Goal: Check status: Check status

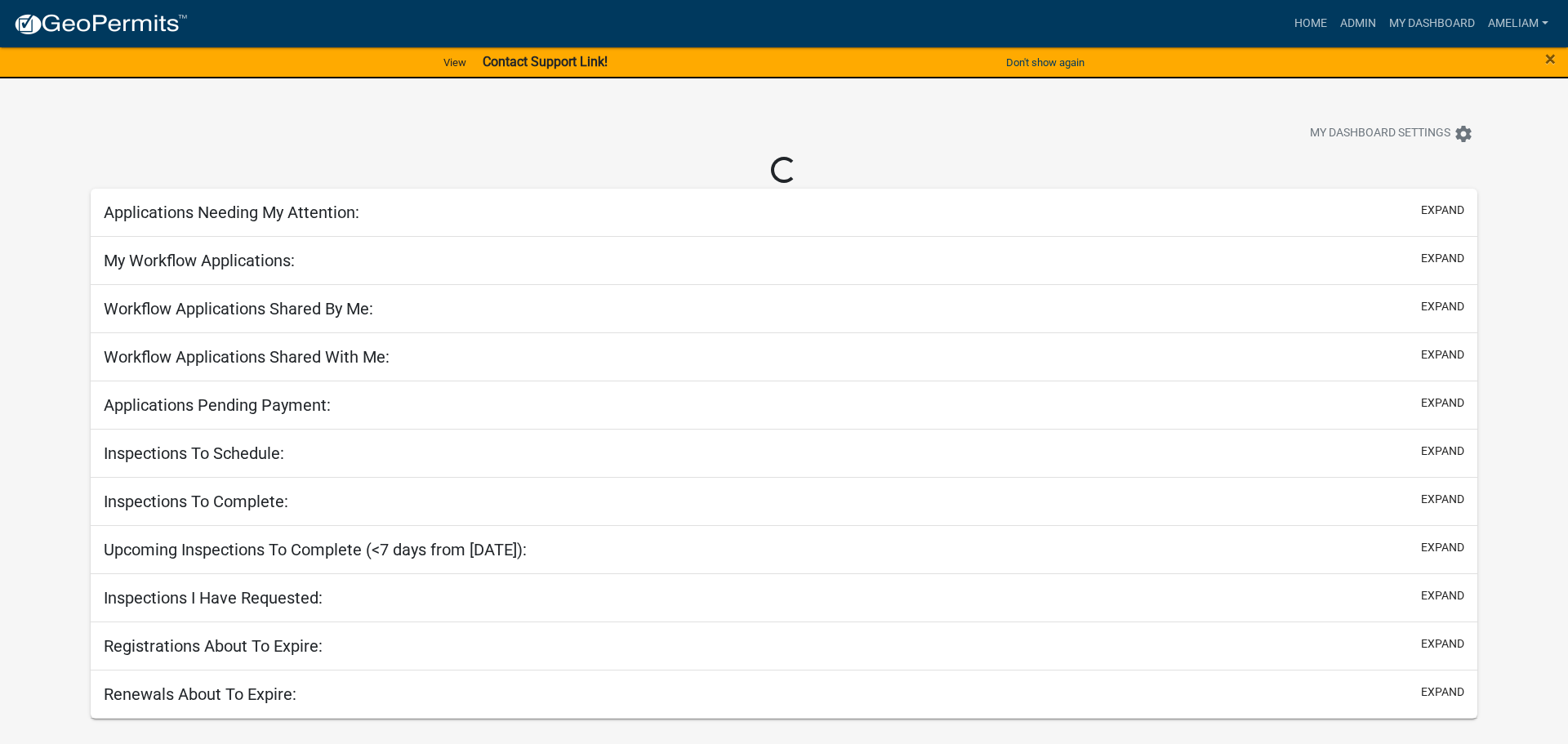
select select "3: 100"
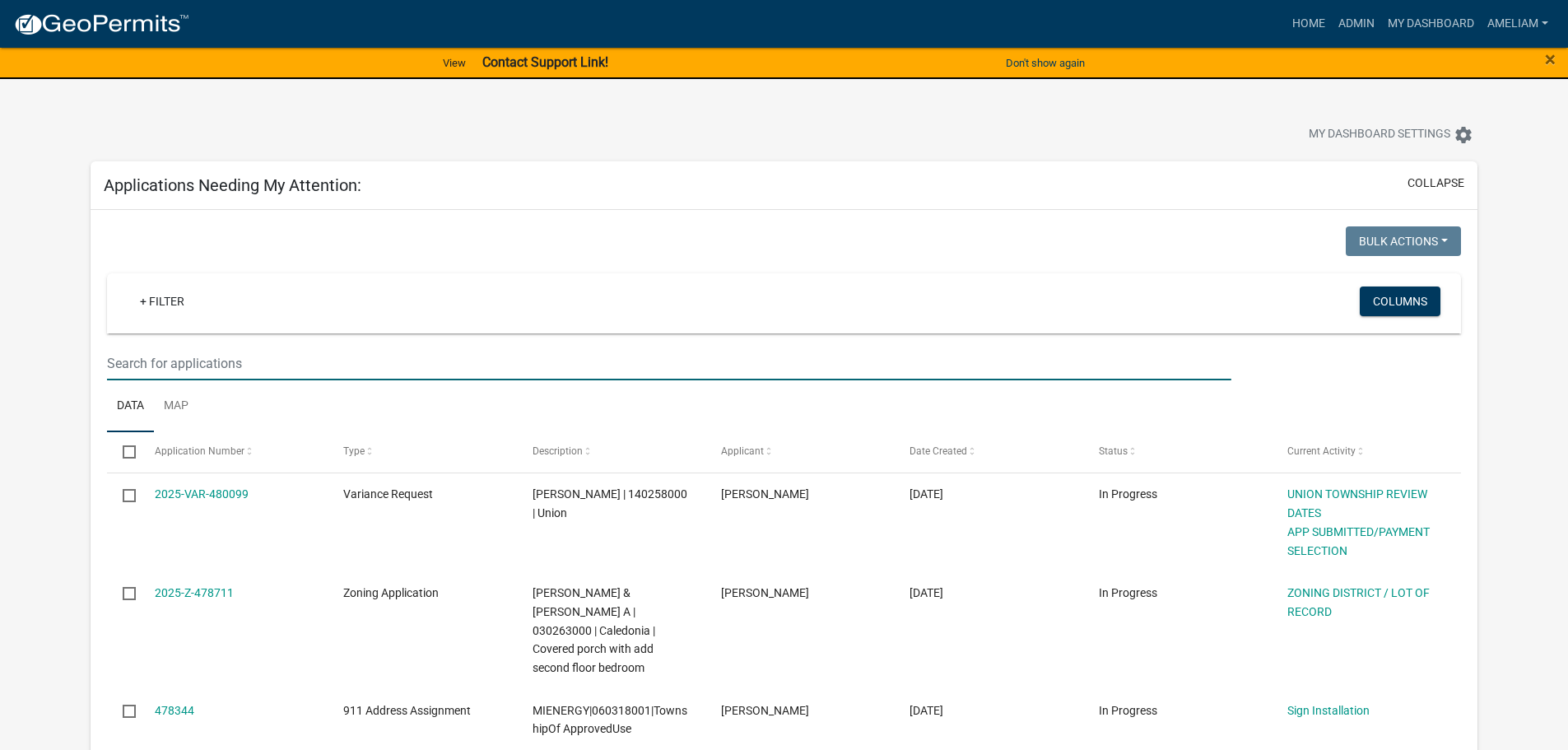
click at [313, 357] on input "text" at bounding box center [669, 364] width 1124 height 33
type input "[PERSON_NAME]"
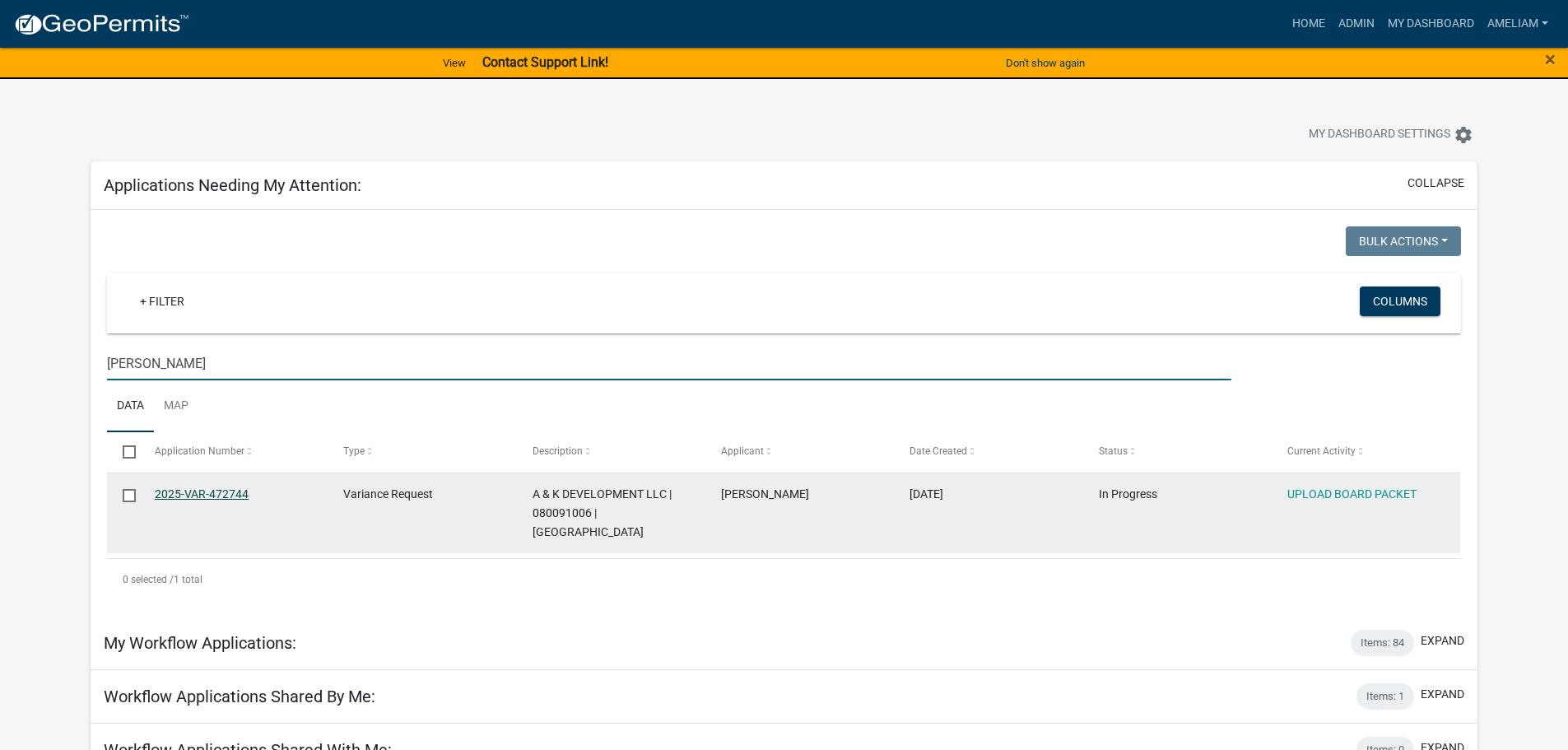
click at [194, 494] on link "2025-VAR-472744" at bounding box center [201, 493] width 94 height 13
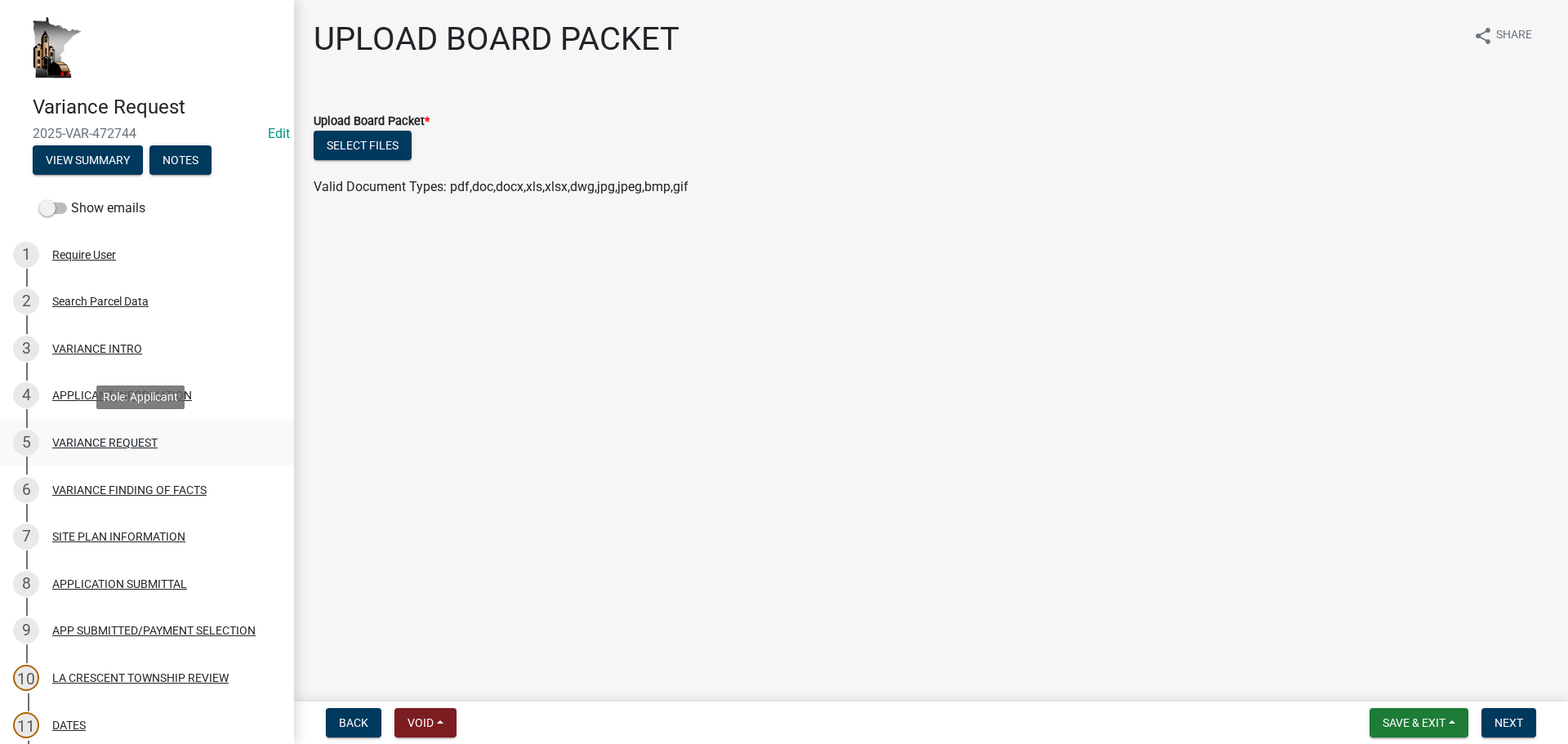
click at [106, 438] on div "VARIANCE REQUEST" at bounding box center [105, 443] width 105 height 12
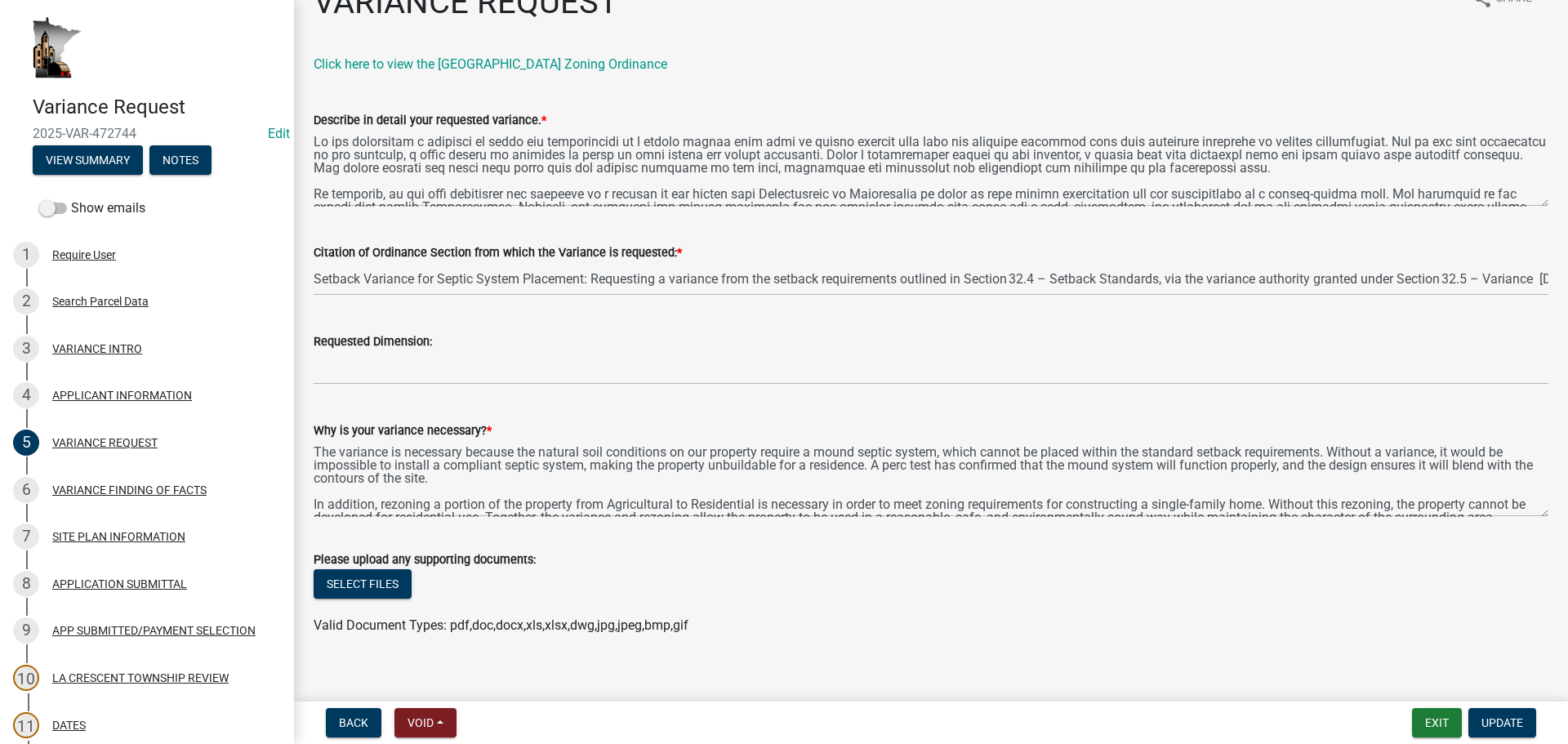
scroll to position [56, 0]
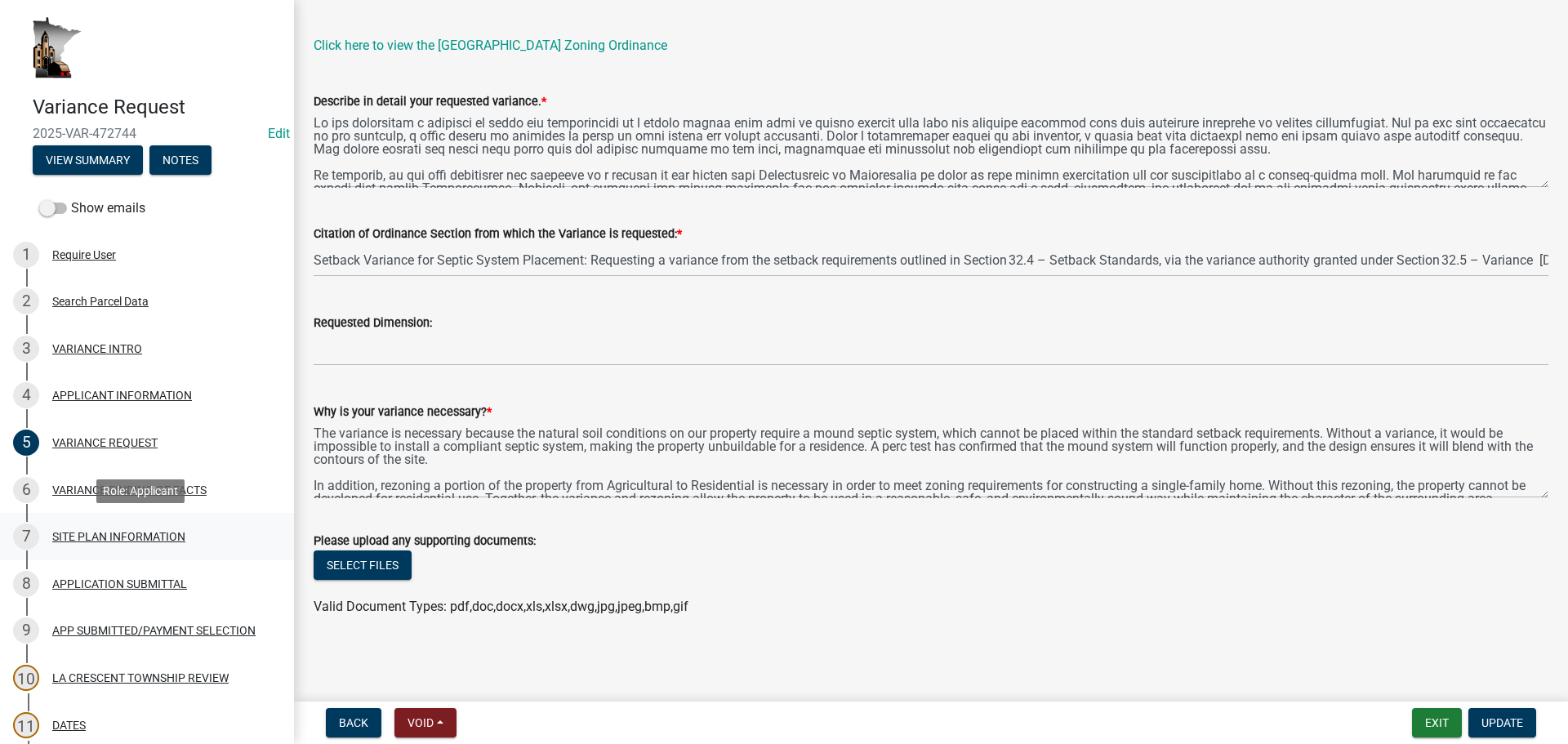
click at [144, 532] on div "SITE PLAN INFORMATION" at bounding box center [119, 537] width 134 height 12
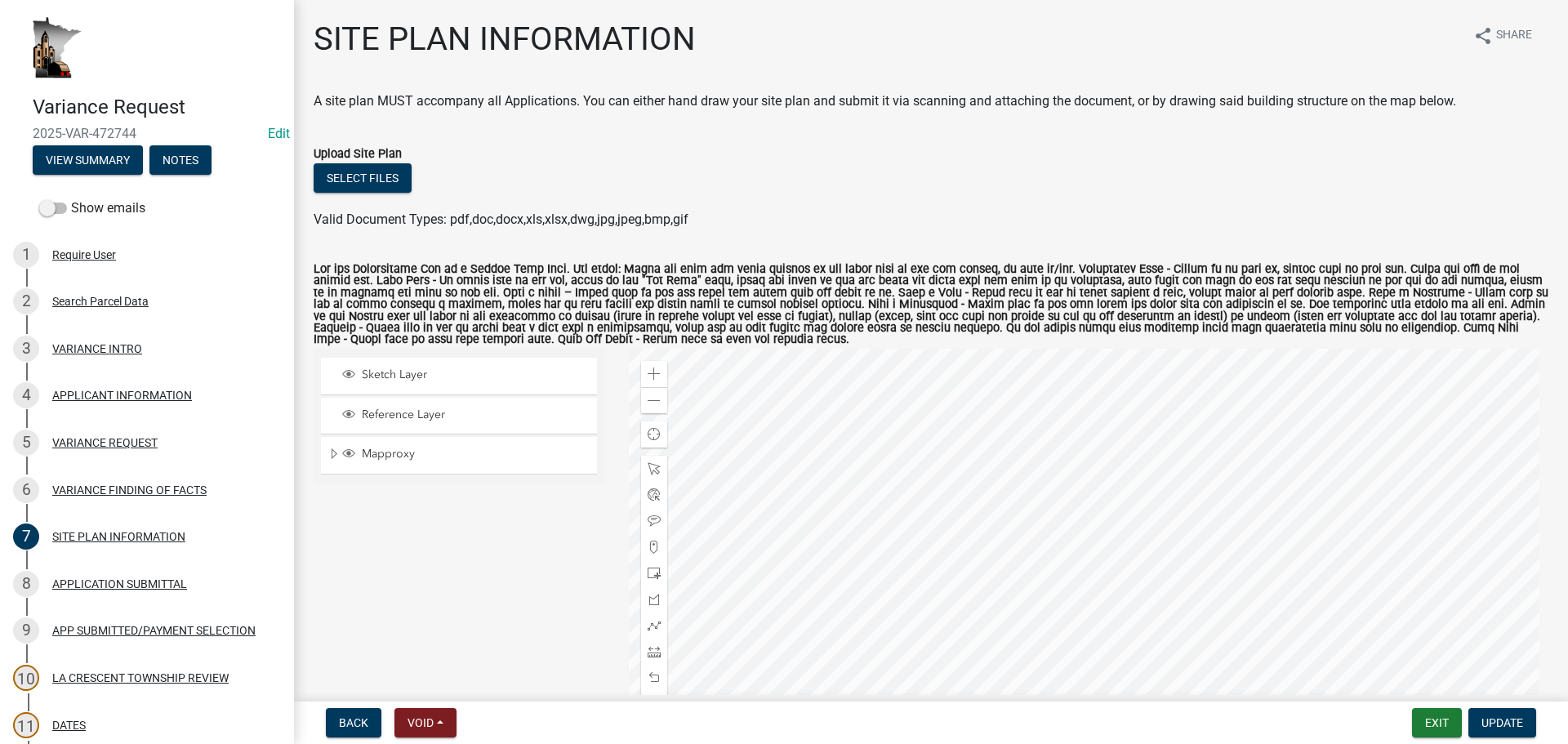
scroll to position [141, 0]
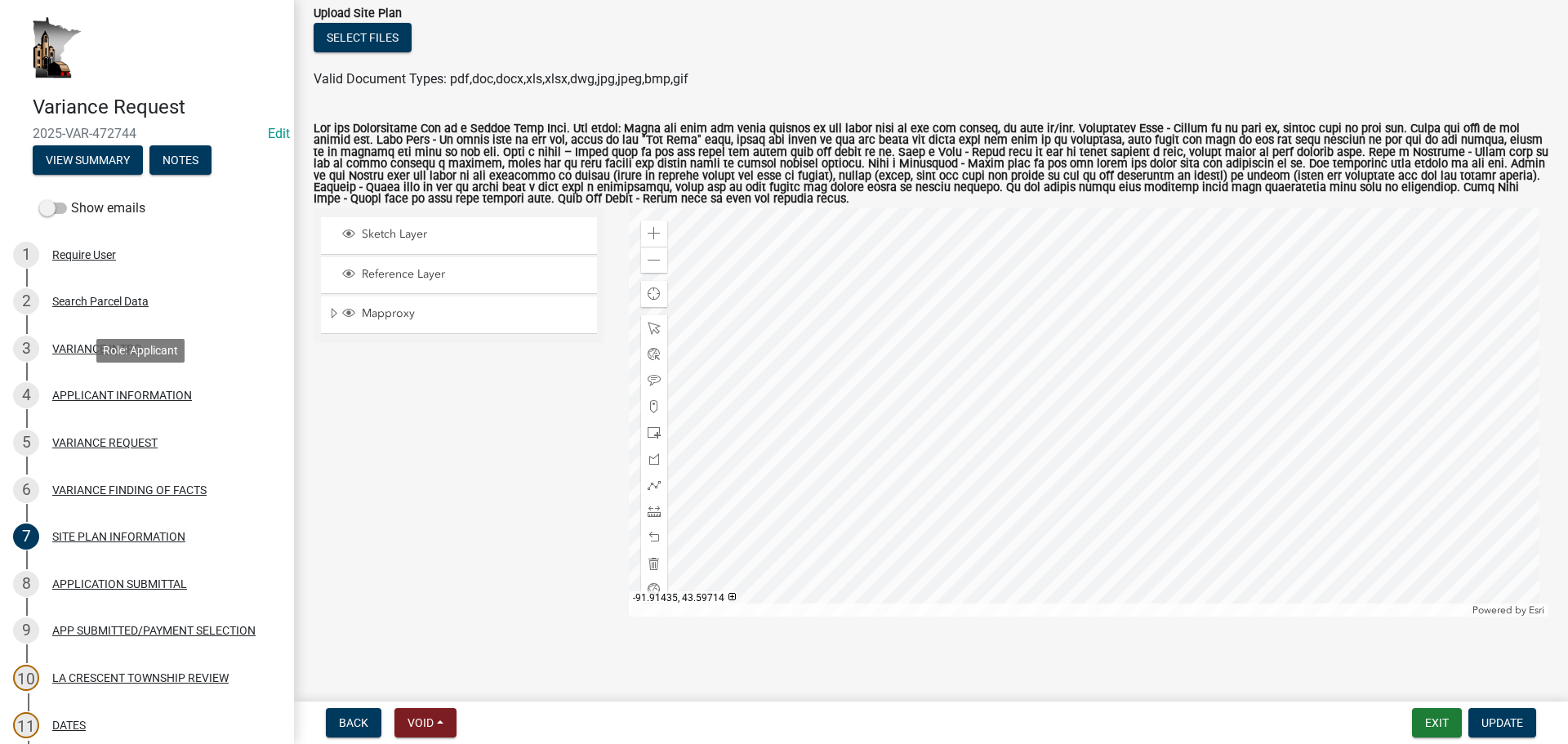
click at [132, 394] on div "APPLICANT INFORMATION" at bounding box center [122, 396] width 139 height 12
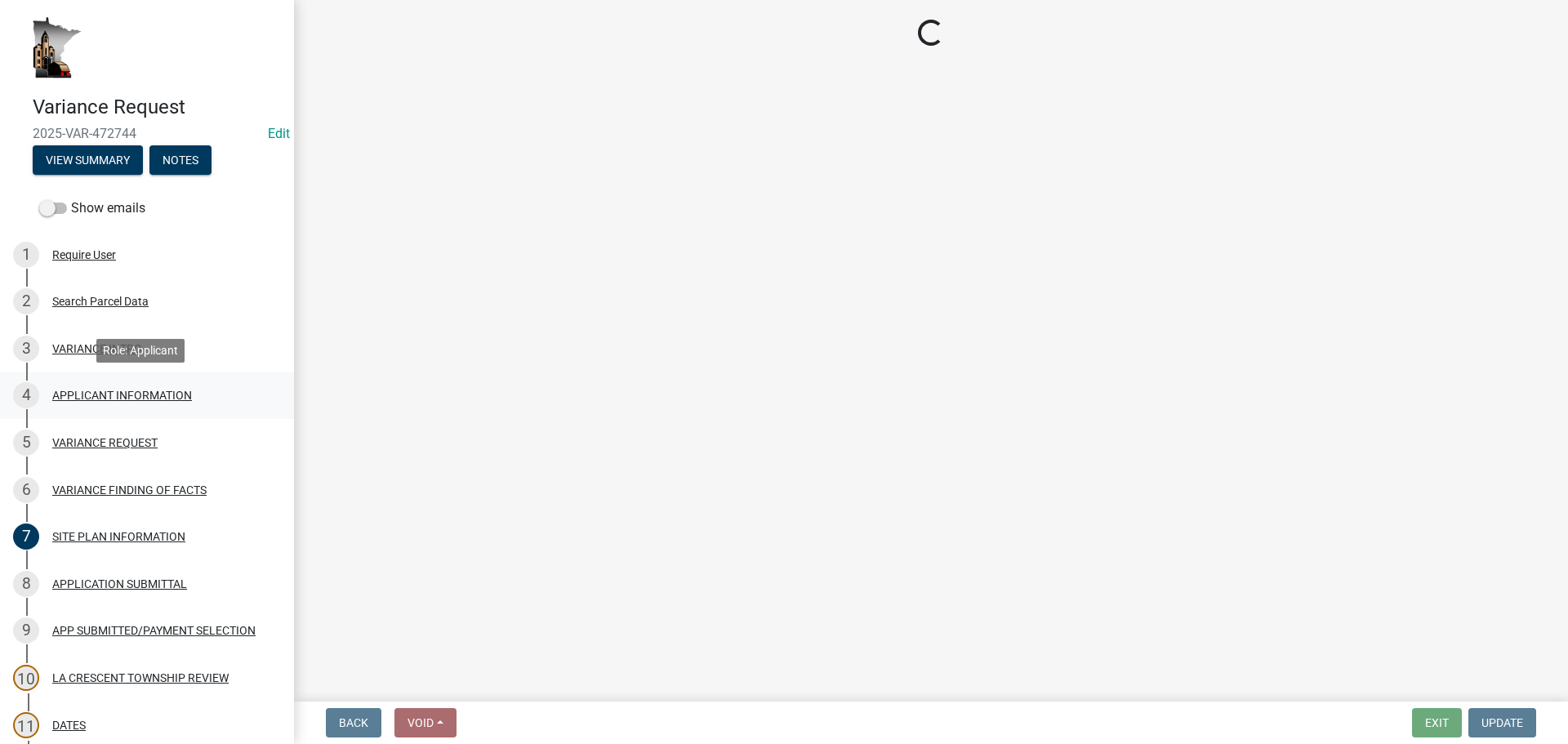
select select "3db89251-dfec-44b0-a70b-a46ca495b661"
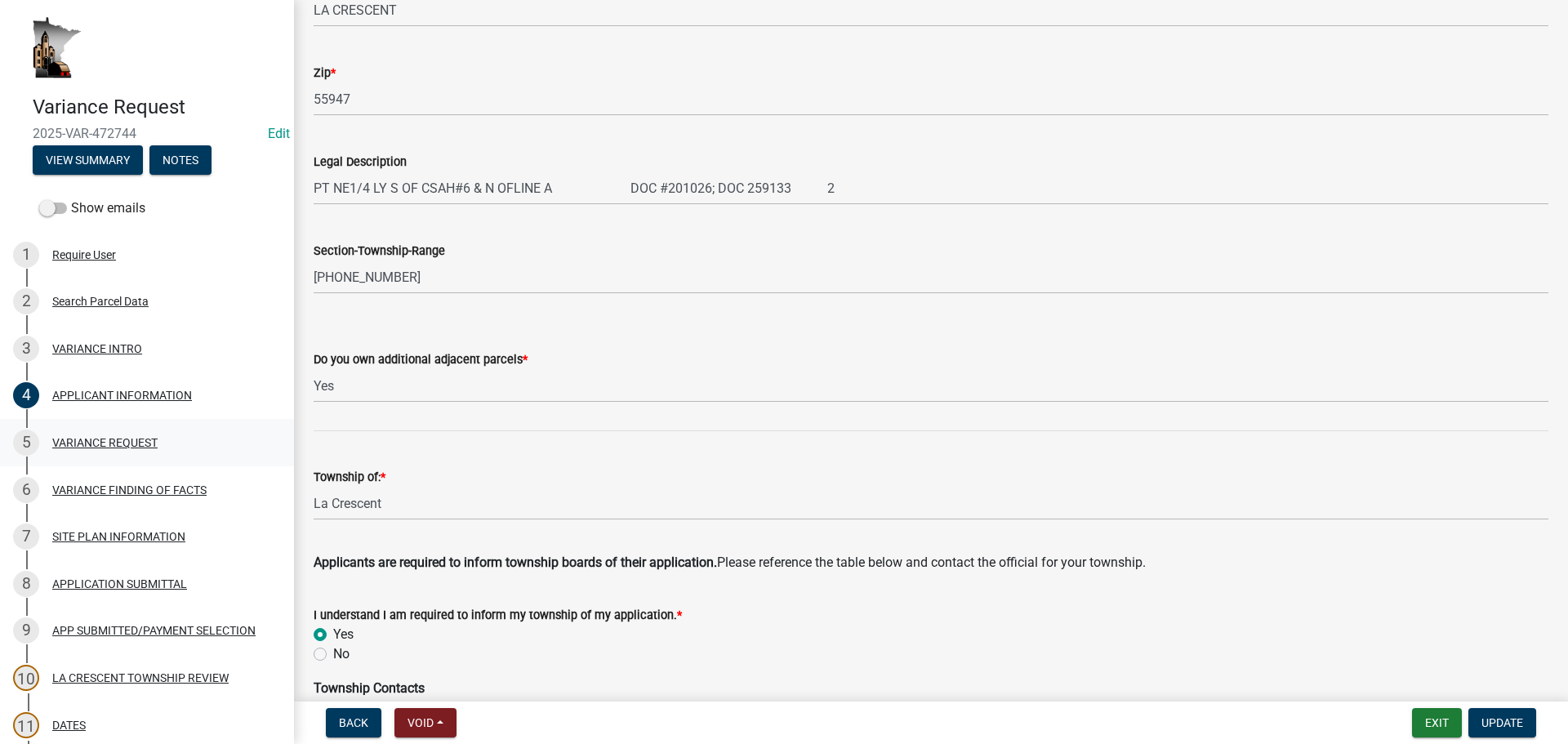
scroll to position [735, 0]
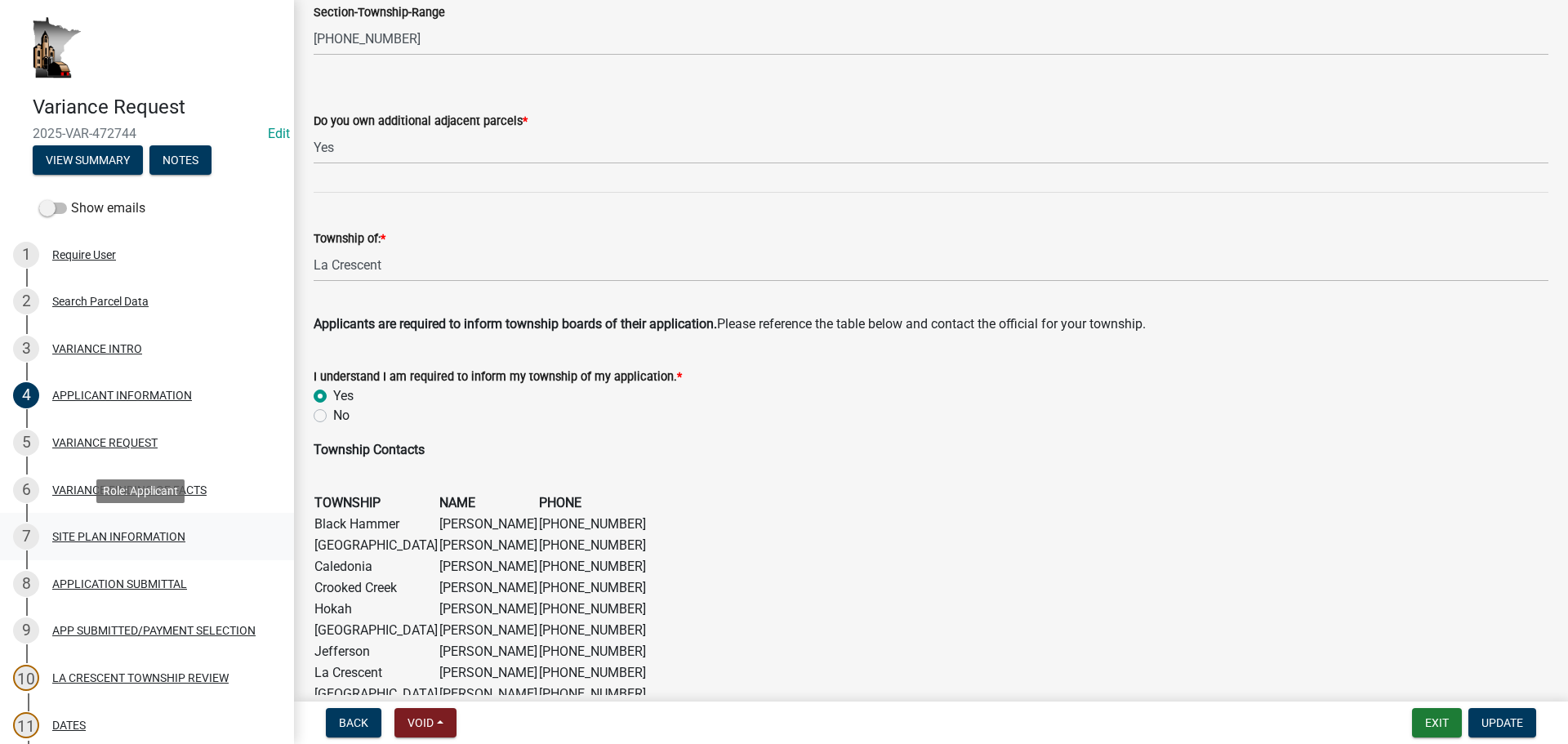
click at [122, 536] on div "SITE PLAN INFORMATION" at bounding box center [119, 537] width 134 height 12
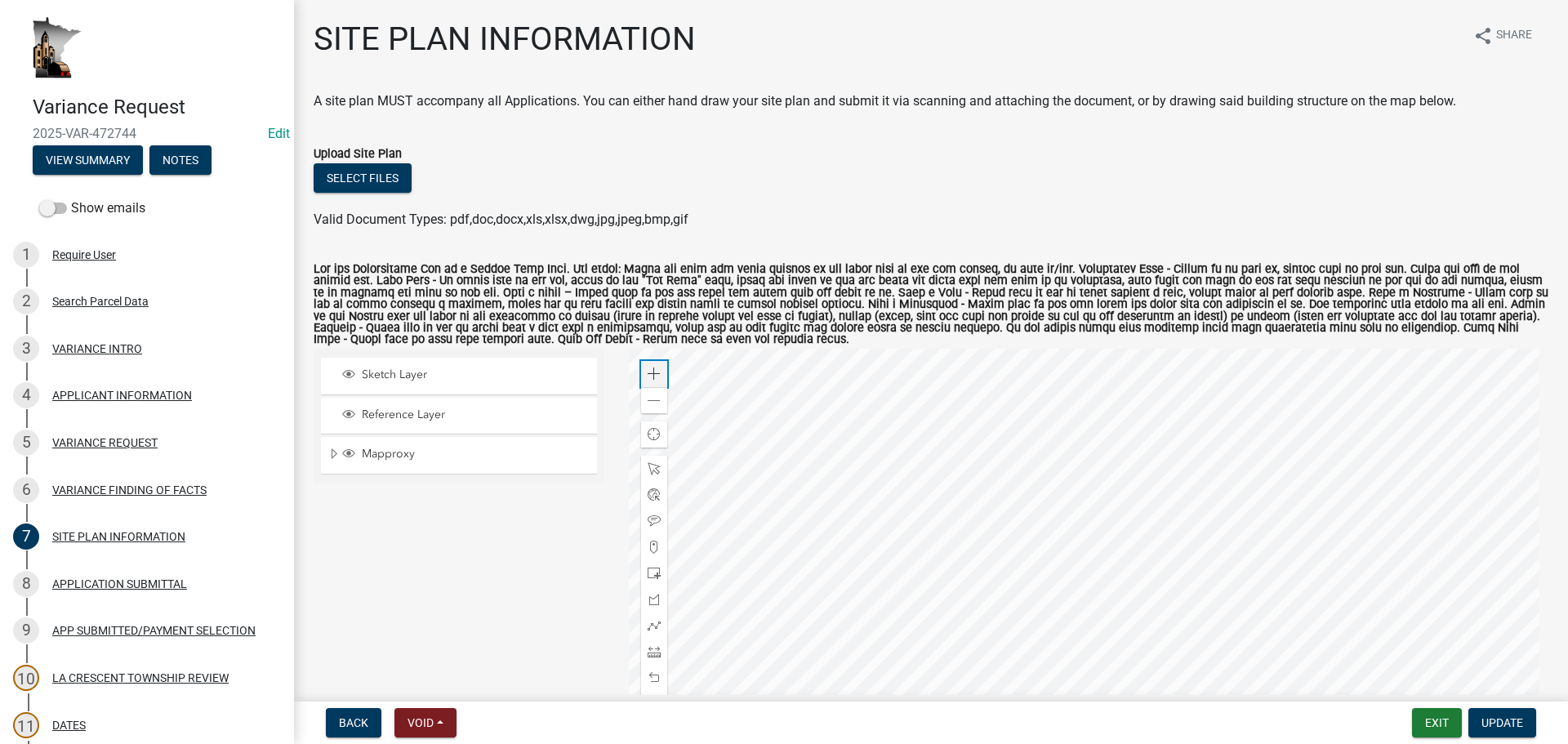
click at [647, 374] on span at bounding box center [653, 373] width 13 height 13
click at [911, 690] on div at bounding box center [1089, 553] width 921 height 409
click at [1040, 743] on div at bounding box center [1089, 553] width 921 height 409
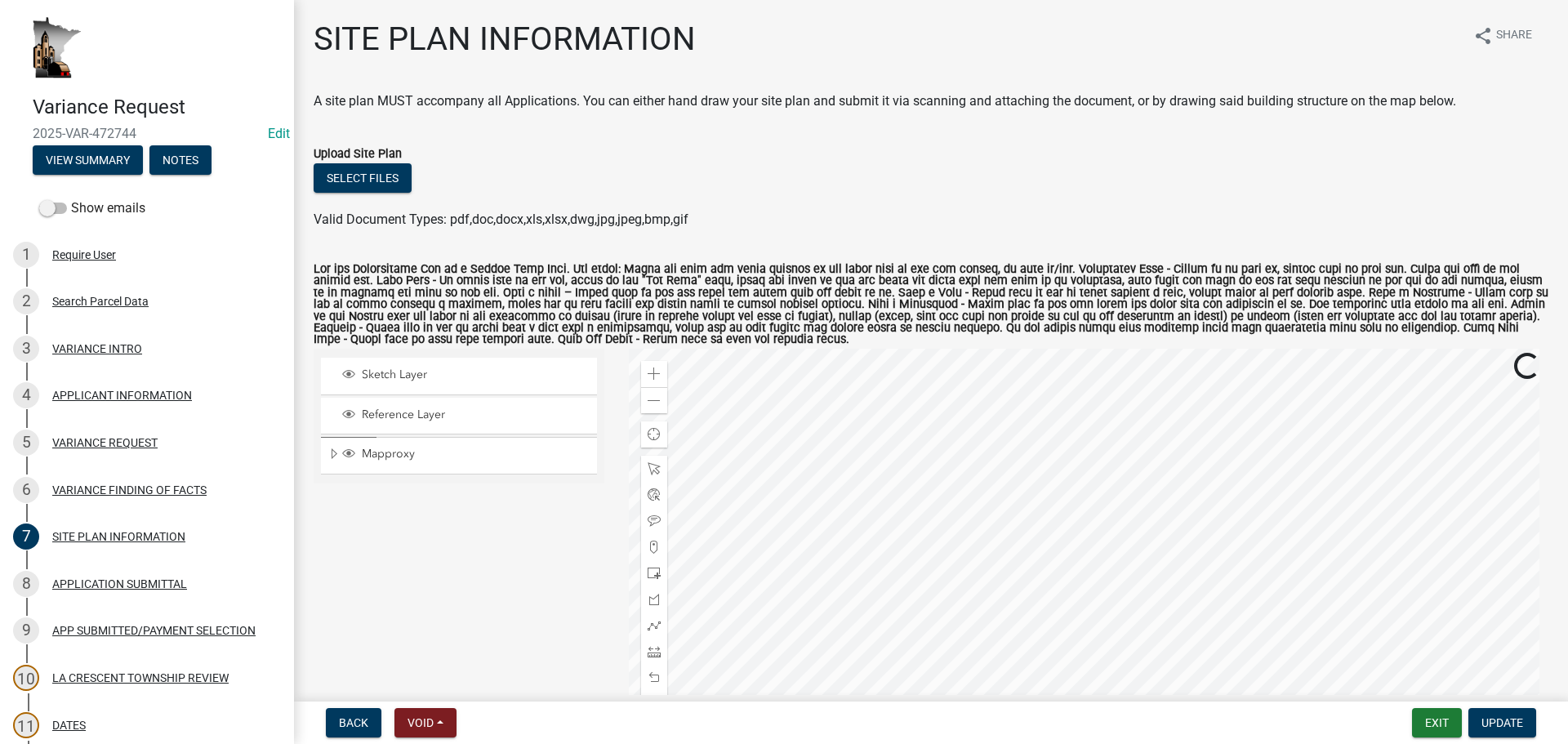
click at [1097, 743] on div at bounding box center [1089, 553] width 921 height 409
click at [1357, 649] on div at bounding box center [1089, 553] width 921 height 409
click at [658, 380] on div "Zoom in" at bounding box center [654, 373] width 26 height 26
click at [657, 379] on div "Zoom in" at bounding box center [654, 373] width 26 height 26
click at [1268, 743] on div at bounding box center [1089, 553] width 921 height 409
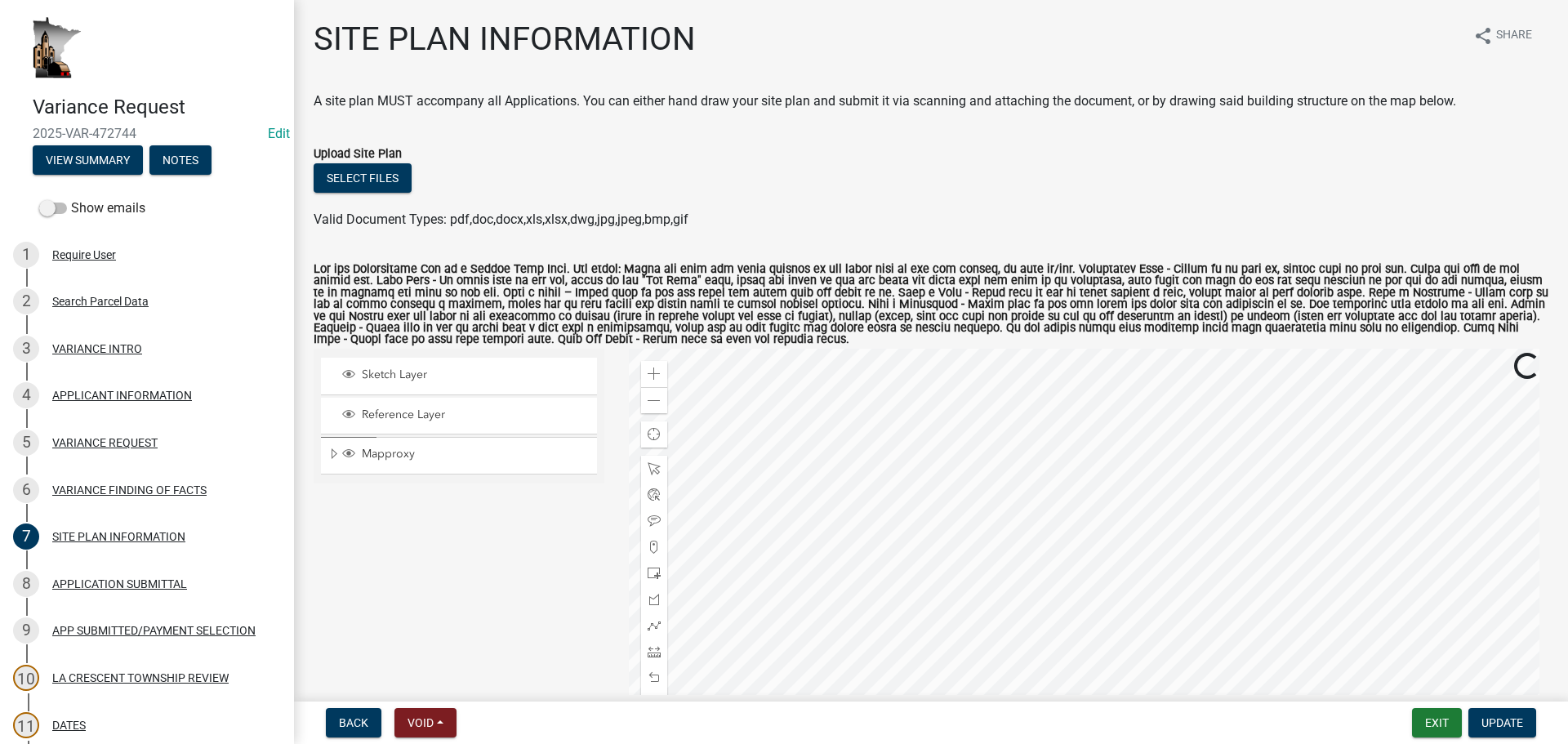
click at [1279, 730] on div at bounding box center [1089, 553] width 921 height 409
click at [1226, 527] on div at bounding box center [1089, 553] width 921 height 409
click at [656, 376] on span at bounding box center [653, 373] width 13 height 13
click at [1122, 605] on div at bounding box center [1089, 553] width 921 height 409
click at [1174, 598] on div at bounding box center [1089, 553] width 921 height 409
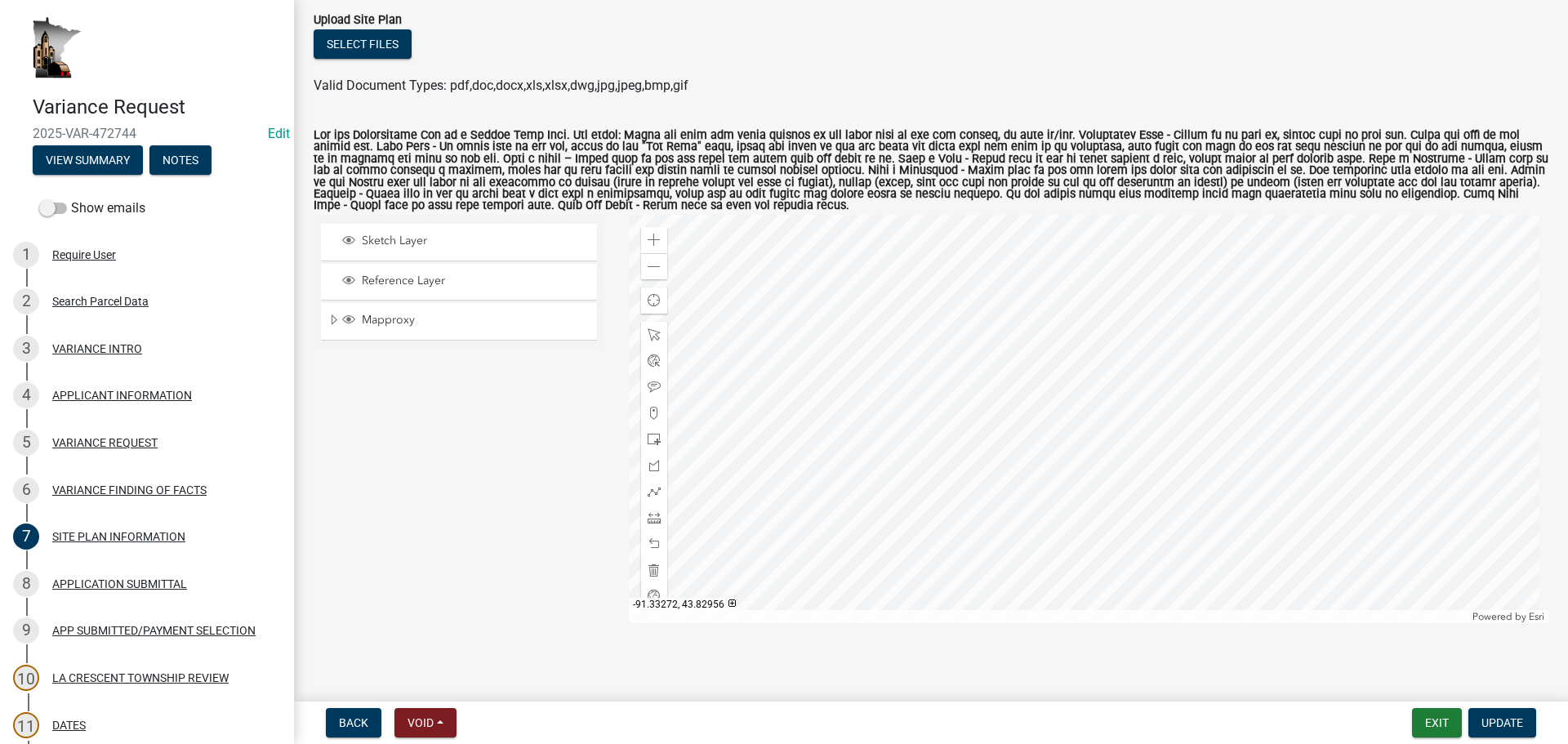
scroll to position [141, 0]
